Goal: Information Seeking & Learning: Learn about a topic

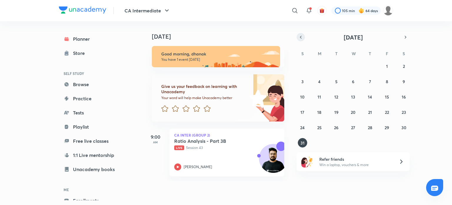
click at [300, 33] on button "button" at bounding box center [301, 37] width 8 height 8
click at [369, 130] on button "31" at bounding box center [369, 126] width 9 height 9
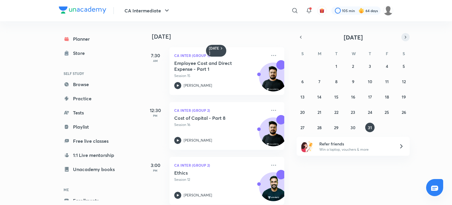
click at [408, 40] on button "button" at bounding box center [406, 37] width 8 height 8
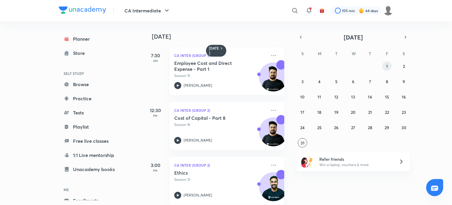
click at [384, 63] on button "1" at bounding box center [386, 65] width 9 height 9
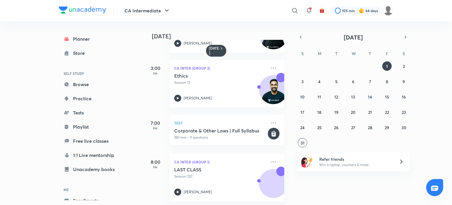
scroll to position [102, 0]
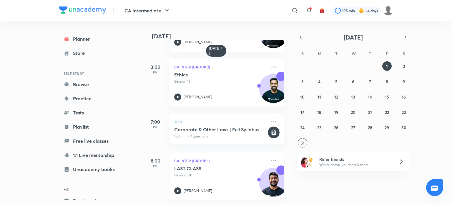
click at [177, 188] on icon at bounding box center [177, 190] width 7 height 7
